Goal: Information Seeking & Learning: Check status

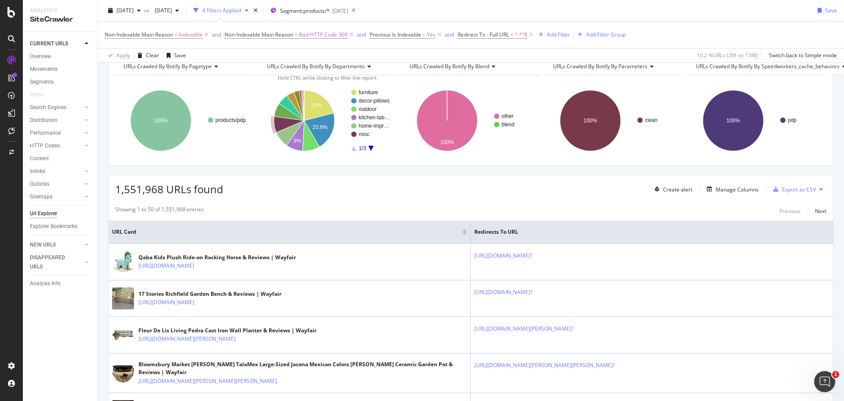
scroll to position [46, 0]
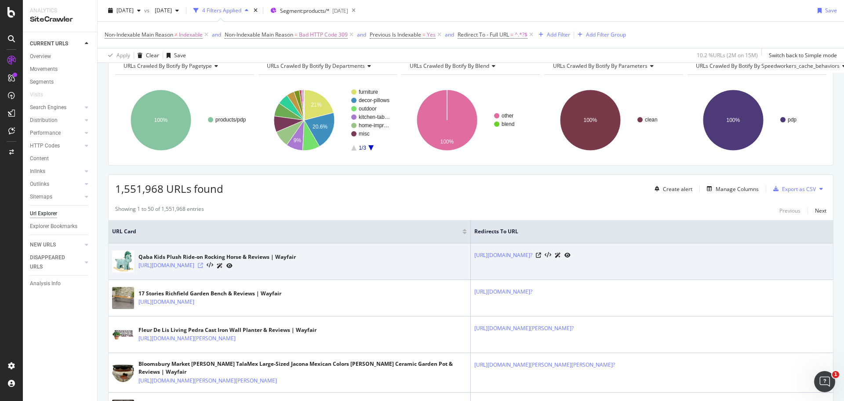
click at [203, 265] on icon at bounding box center [200, 265] width 5 height 5
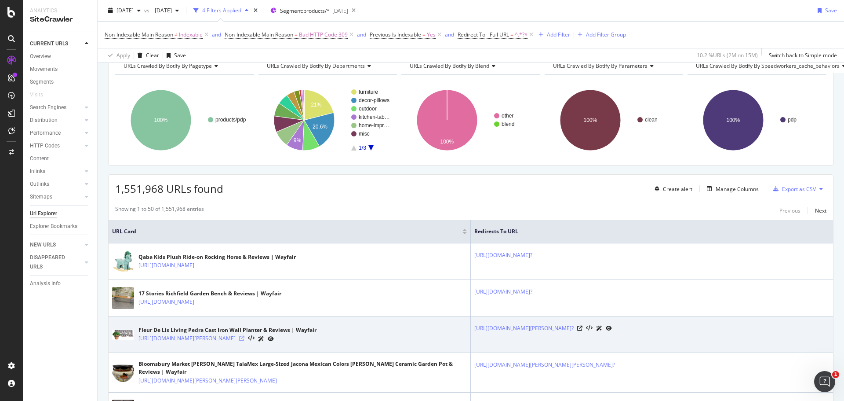
click at [245, 340] on icon at bounding box center [241, 338] width 5 height 5
